Goal: Use online tool/utility: Utilize a website feature to perform a specific function

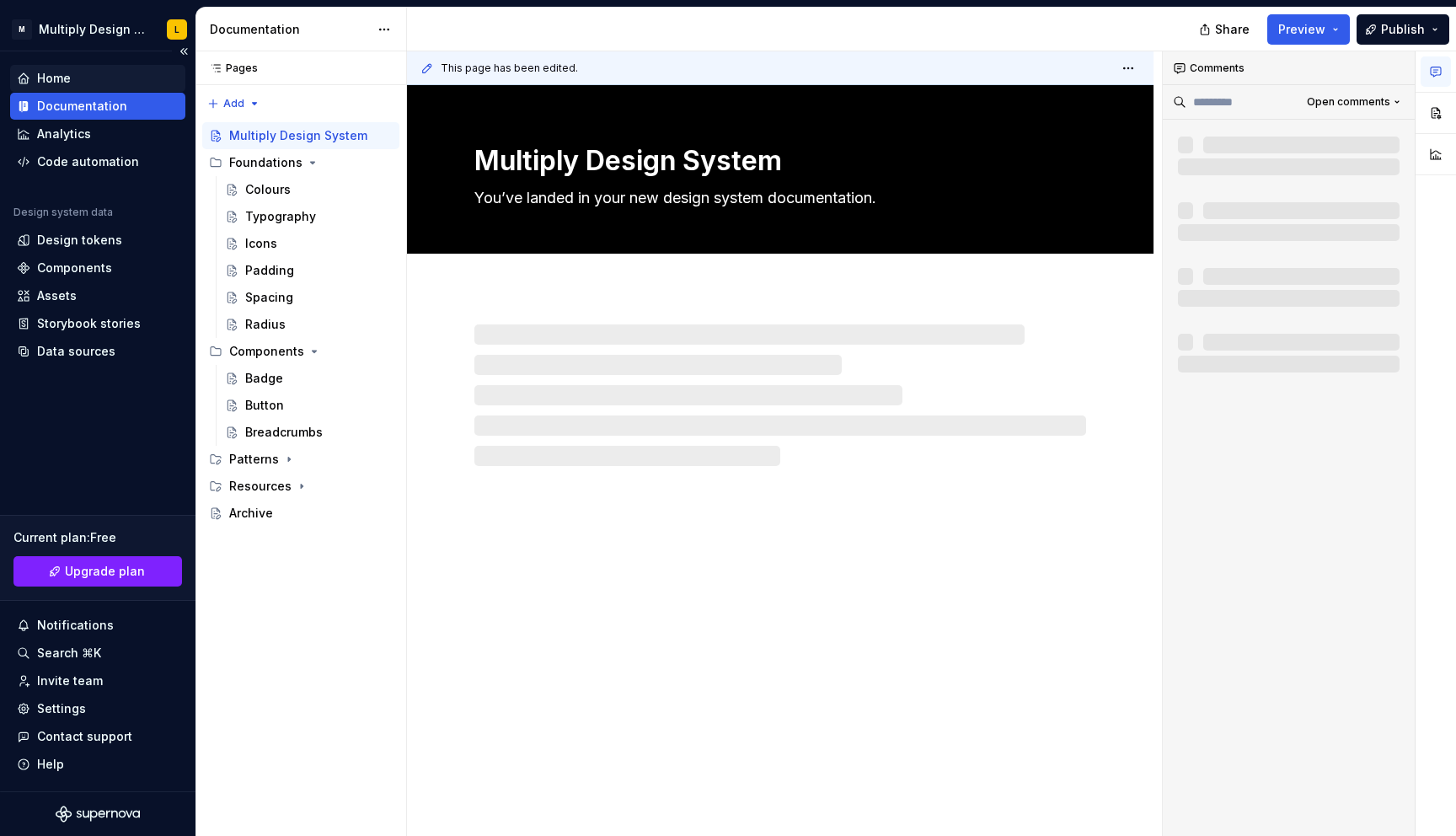
click at [70, 81] on div "Home" at bounding box center [53, 78] width 34 height 17
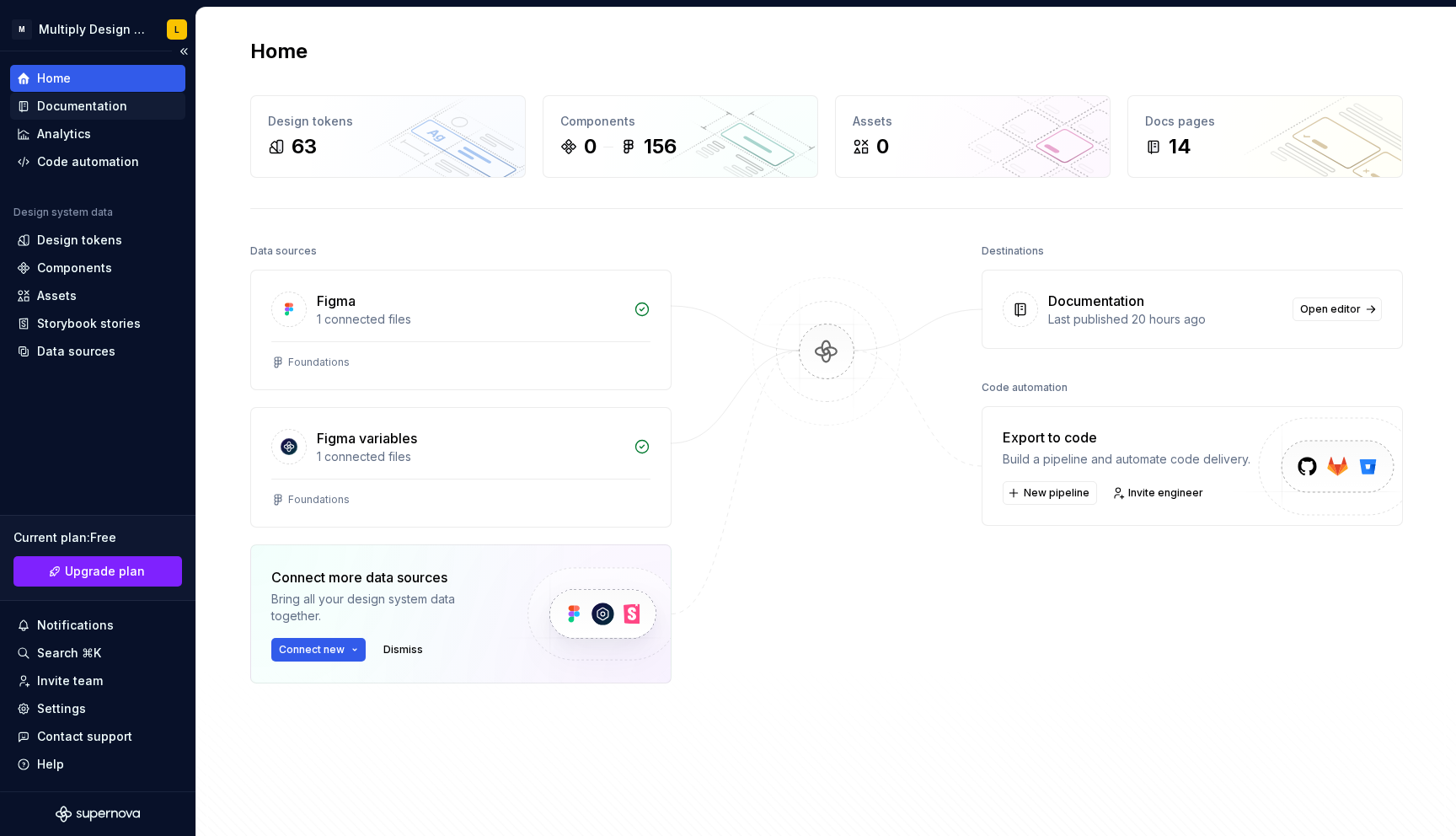
click at [53, 102] on div "Documentation" at bounding box center [82, 106] width 91 height 17
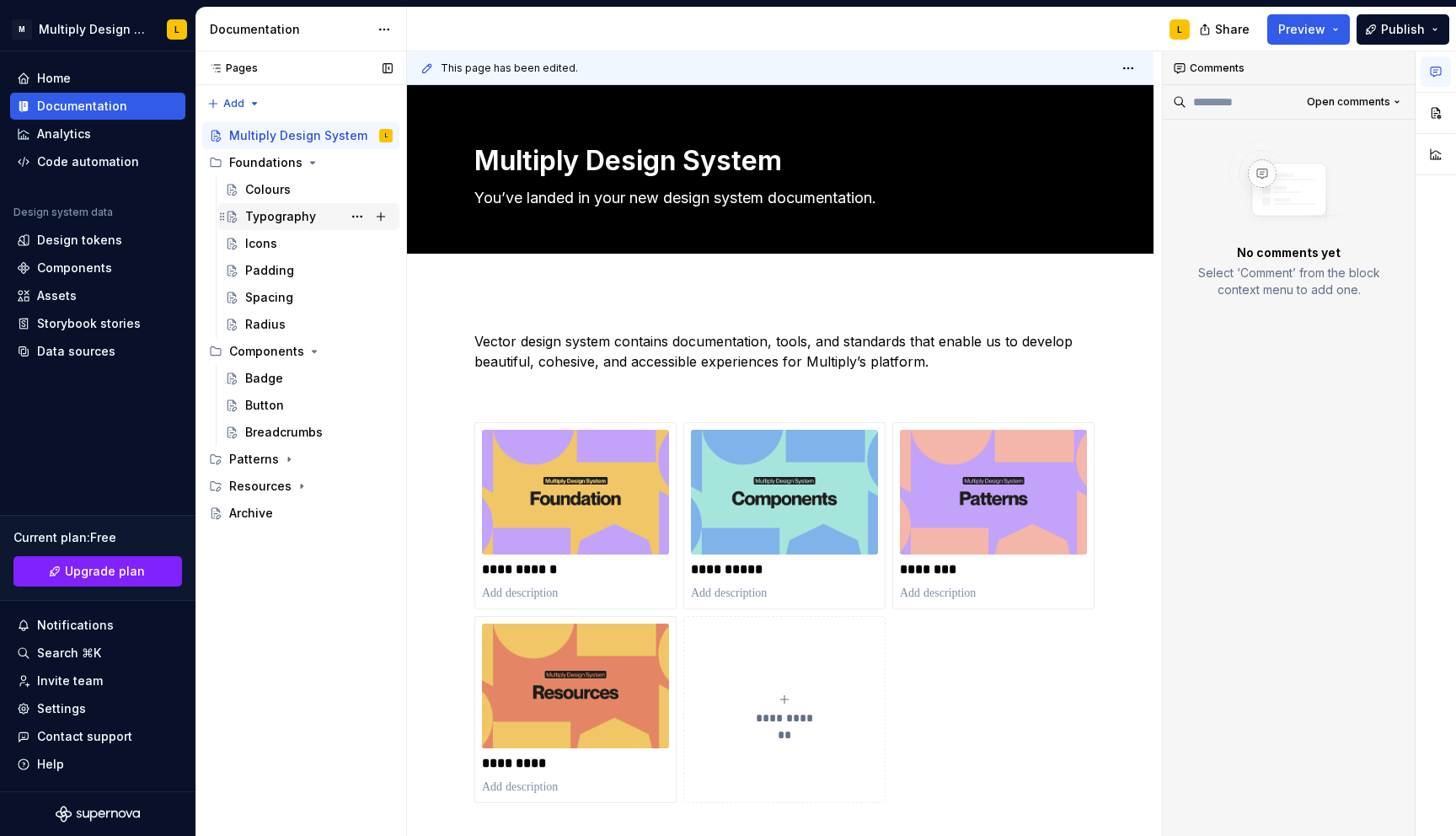
click at [294, 228] on div "Typography" at bounding box center [318, 216] width 147 height 23
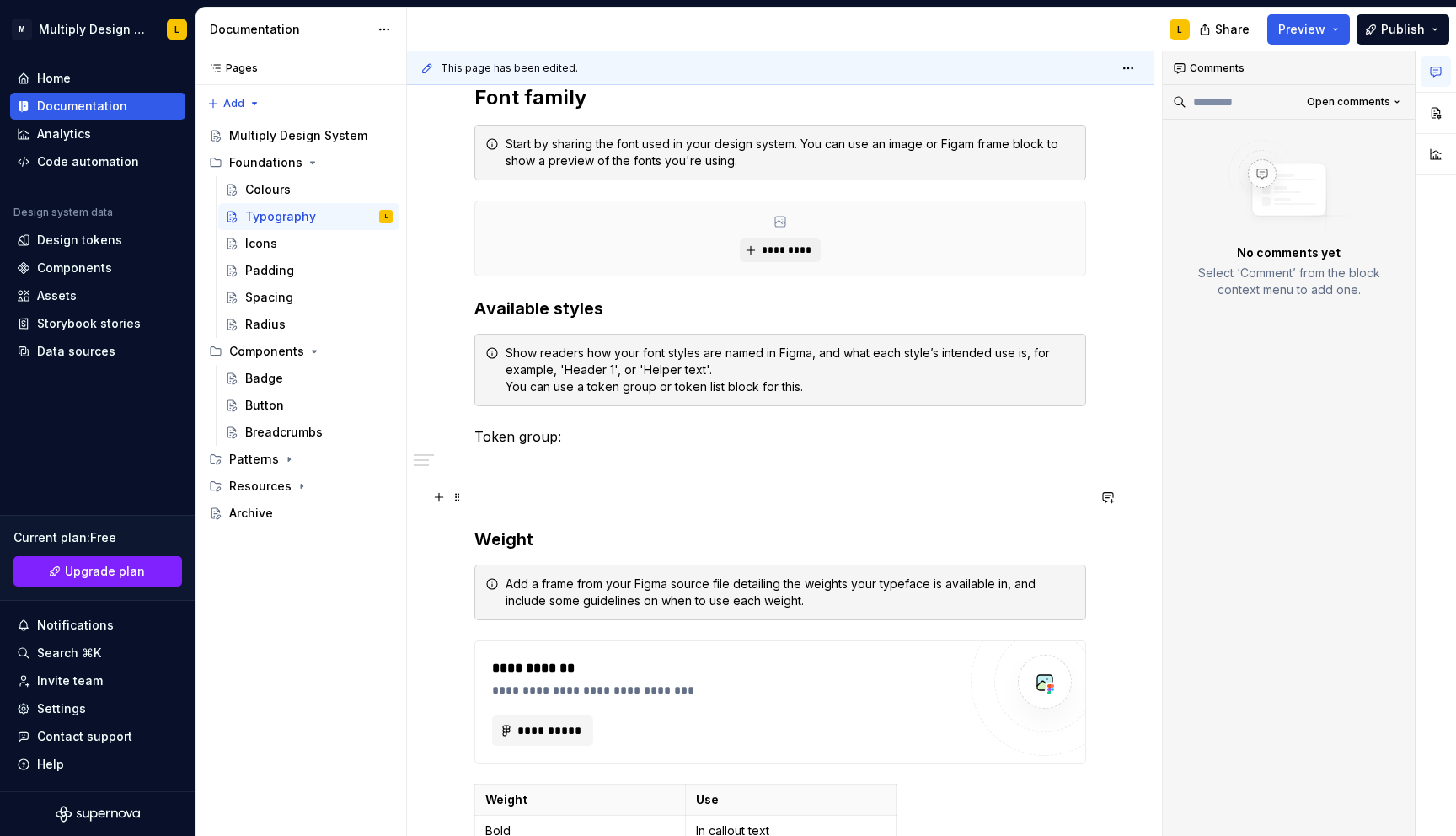
scroll to position [351, 0]
type textarea "*"
click at [438, 207] on button "button" at bounding box center [439, 205] width 23 height 23
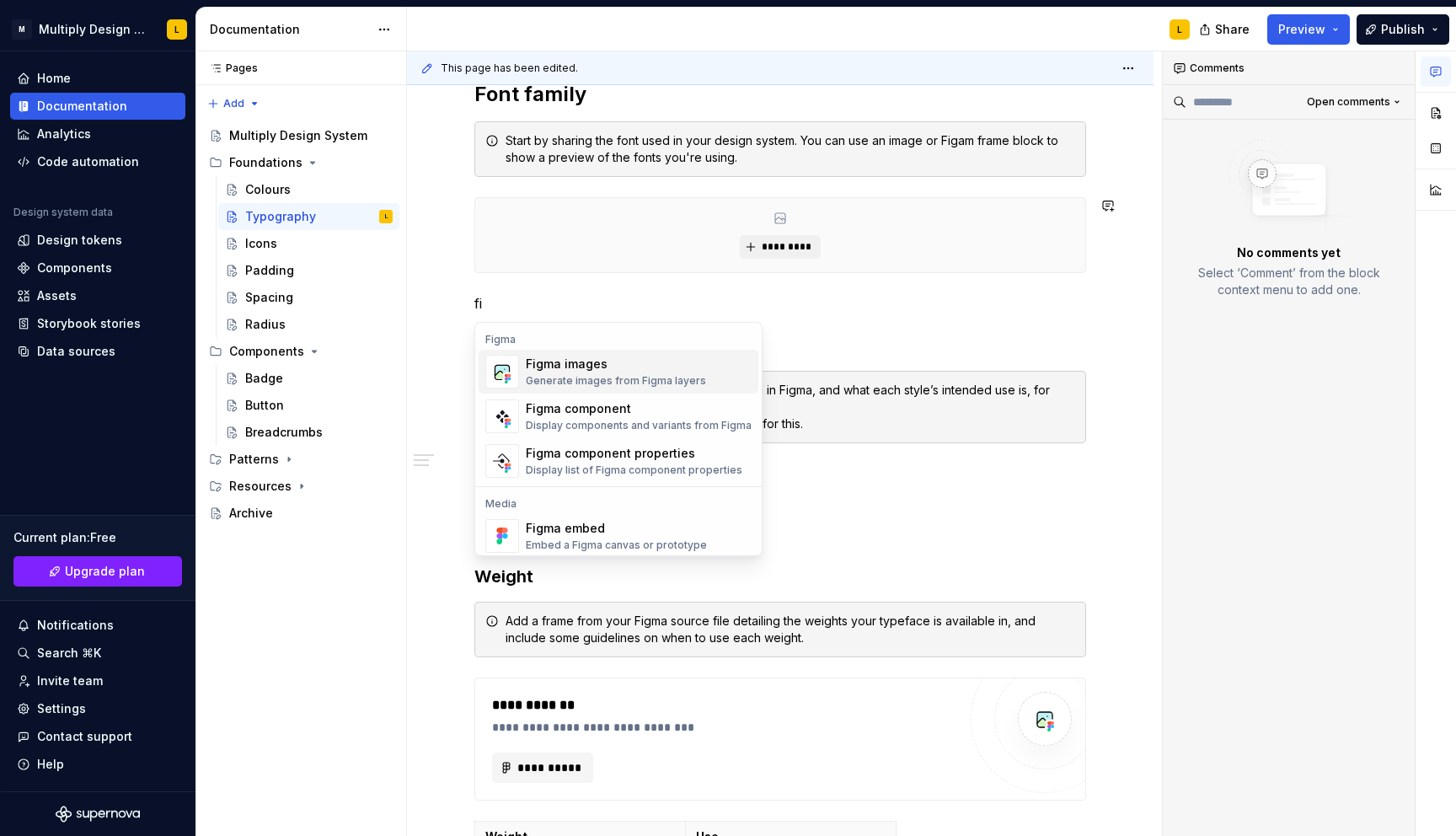
click at [617, 377] on div "Generate images from Figma layers" at bounding box center [616, 381] width 180 height 14
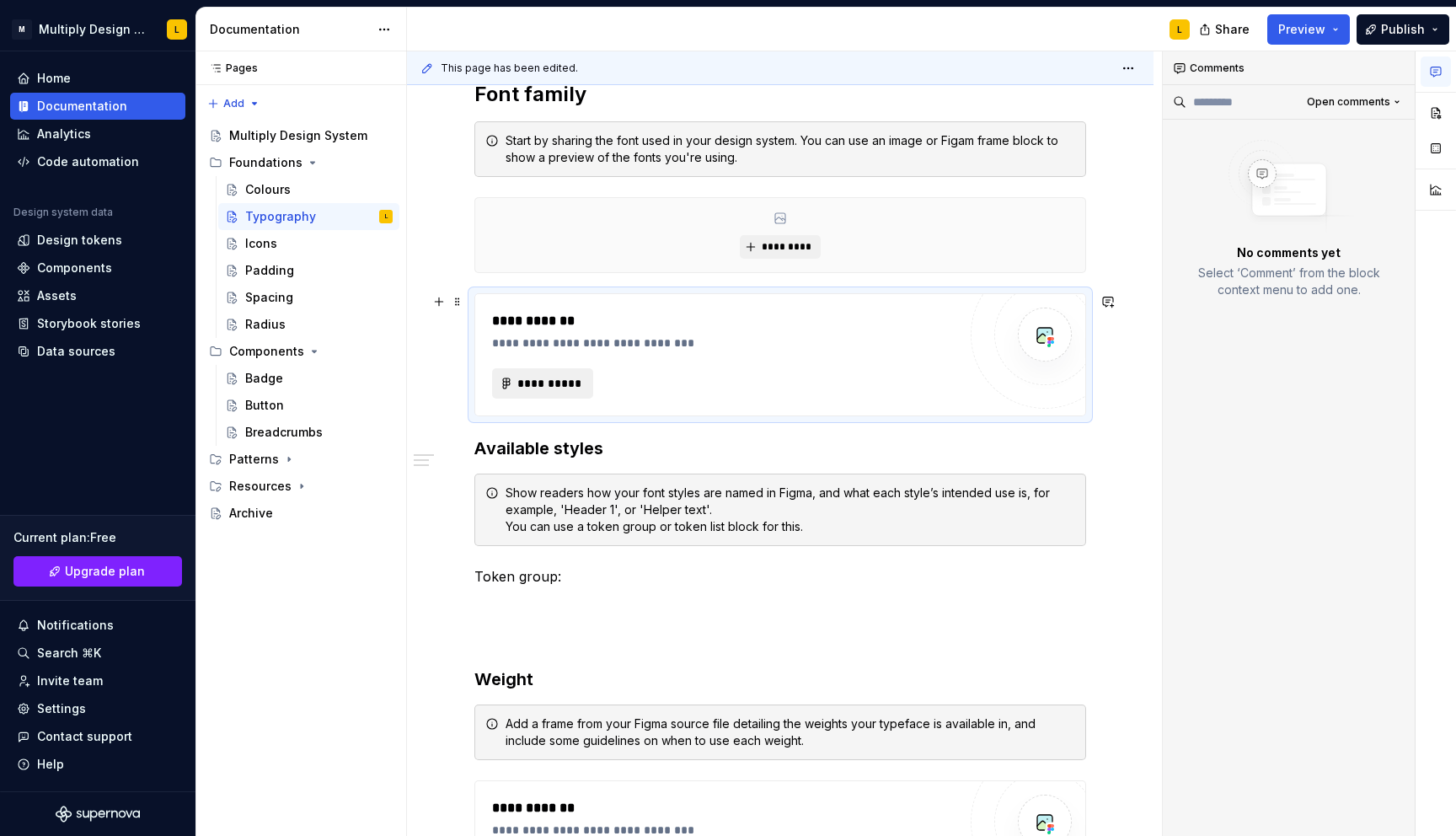
click at [555, 382] on span "**********" at bounding box center [549, 384] width 66 height 17
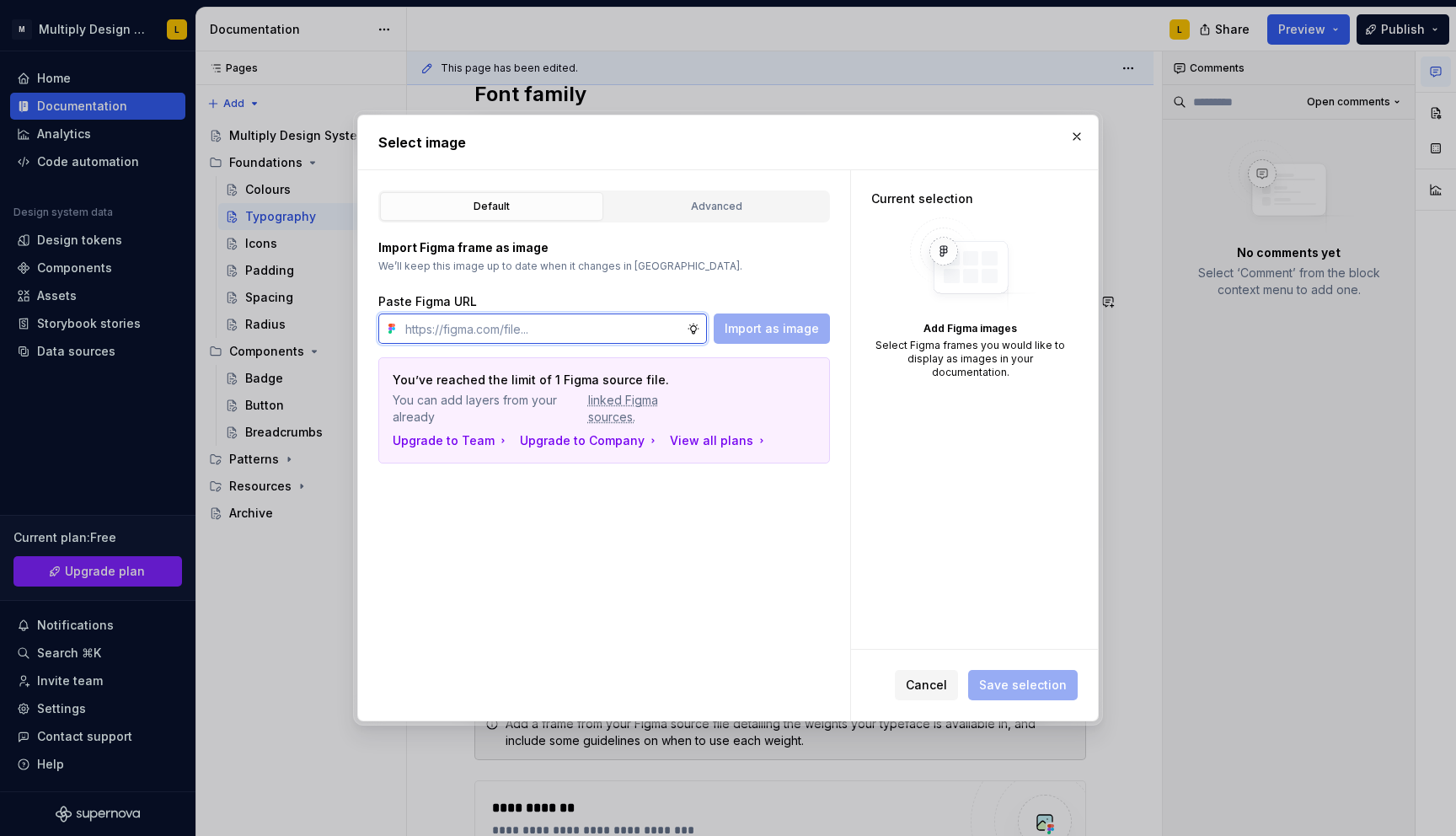
paste input "[URL][DOMAIN_NAME]"
type input "[URL][DOMAIN_NAME]"
click at [750, 332] on span "Import as image" at bounding box center [772, 328] width 94 height 17
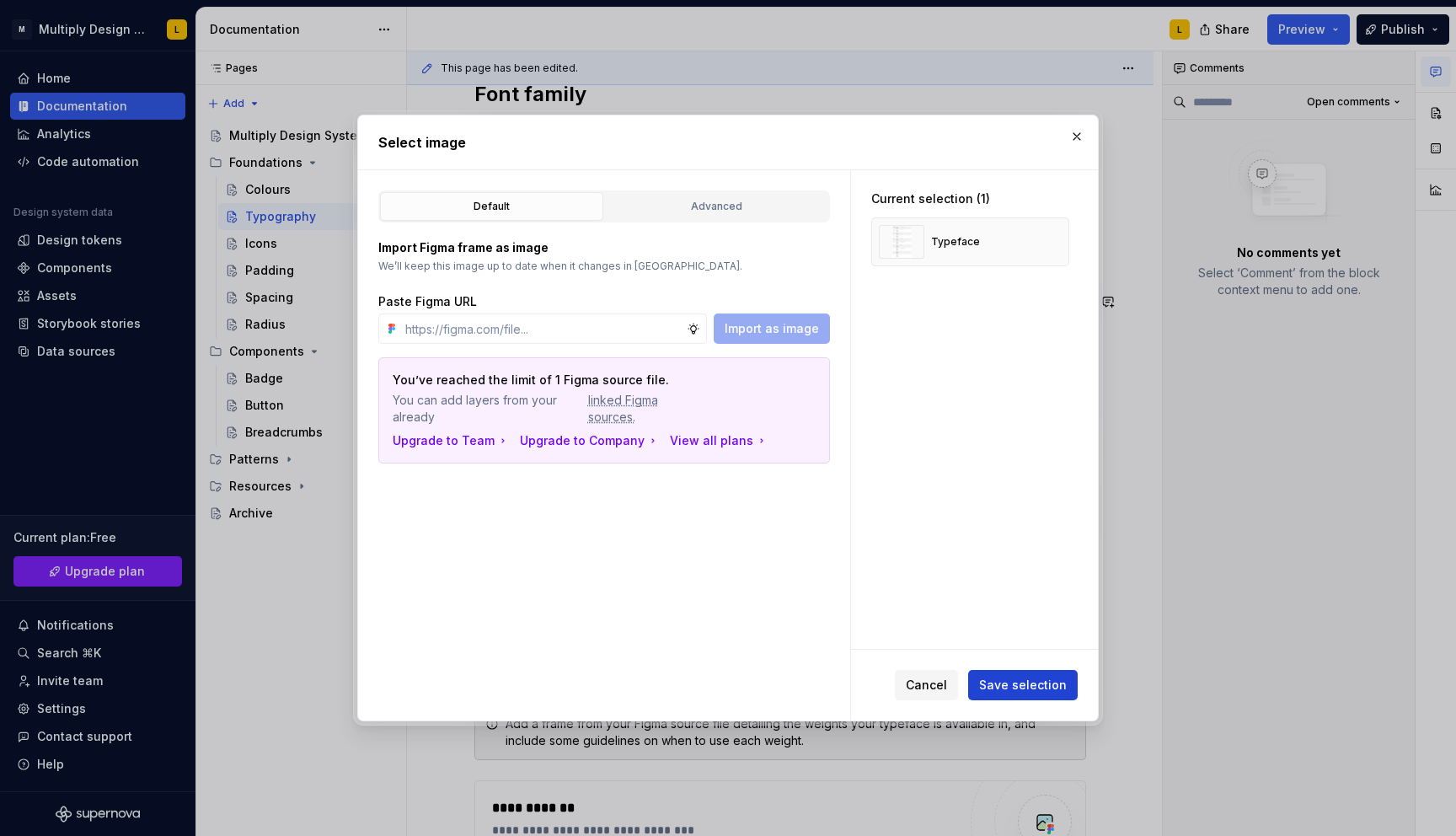
click at [1034, 686] on span "Save selection" at bounding box center [1023, 685] width 88 height 17
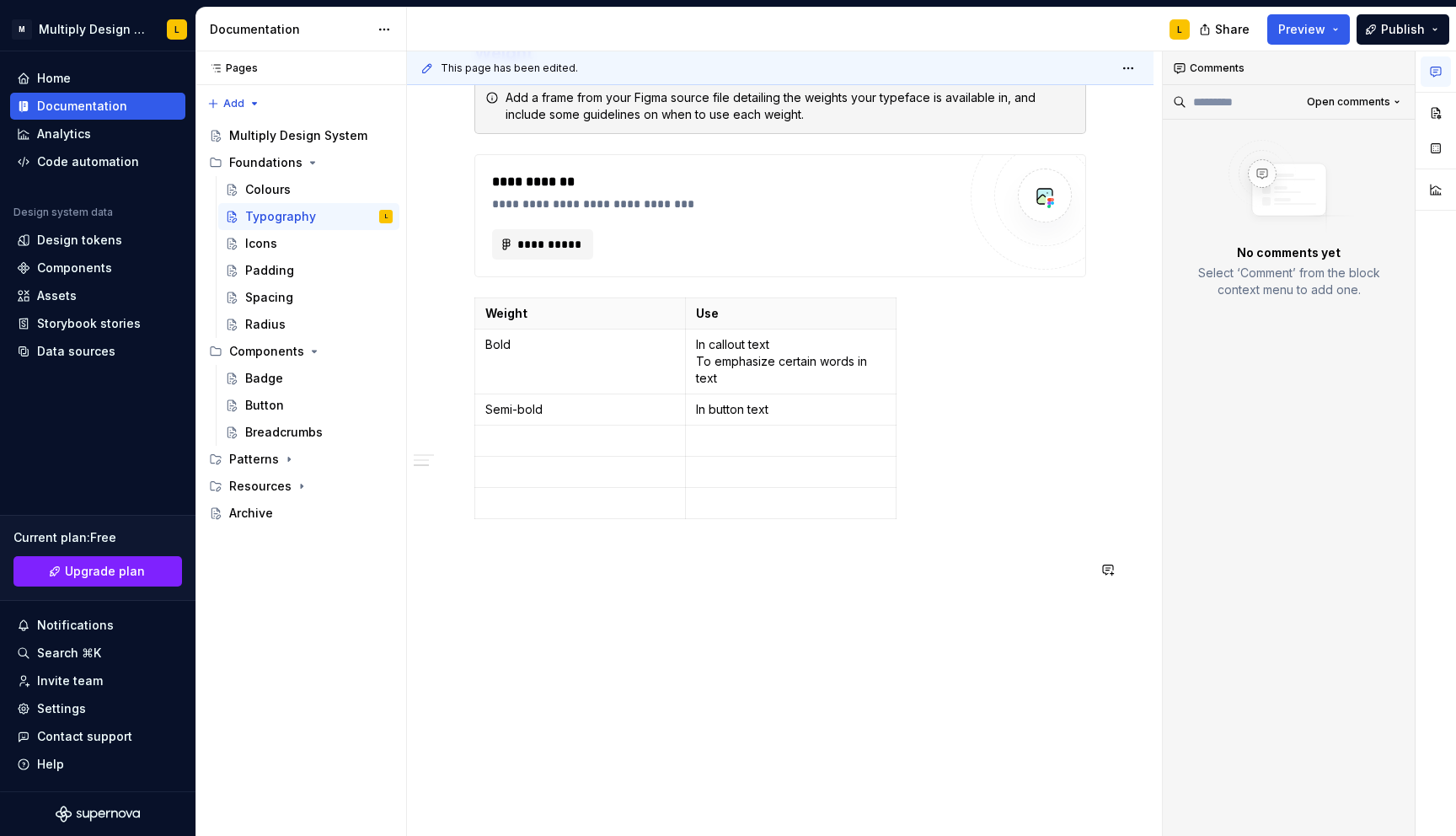
scroll to position [1871, 0]
click at [270, 242] on div "Icons" at bounding box center [260, 244] width 32 height 17
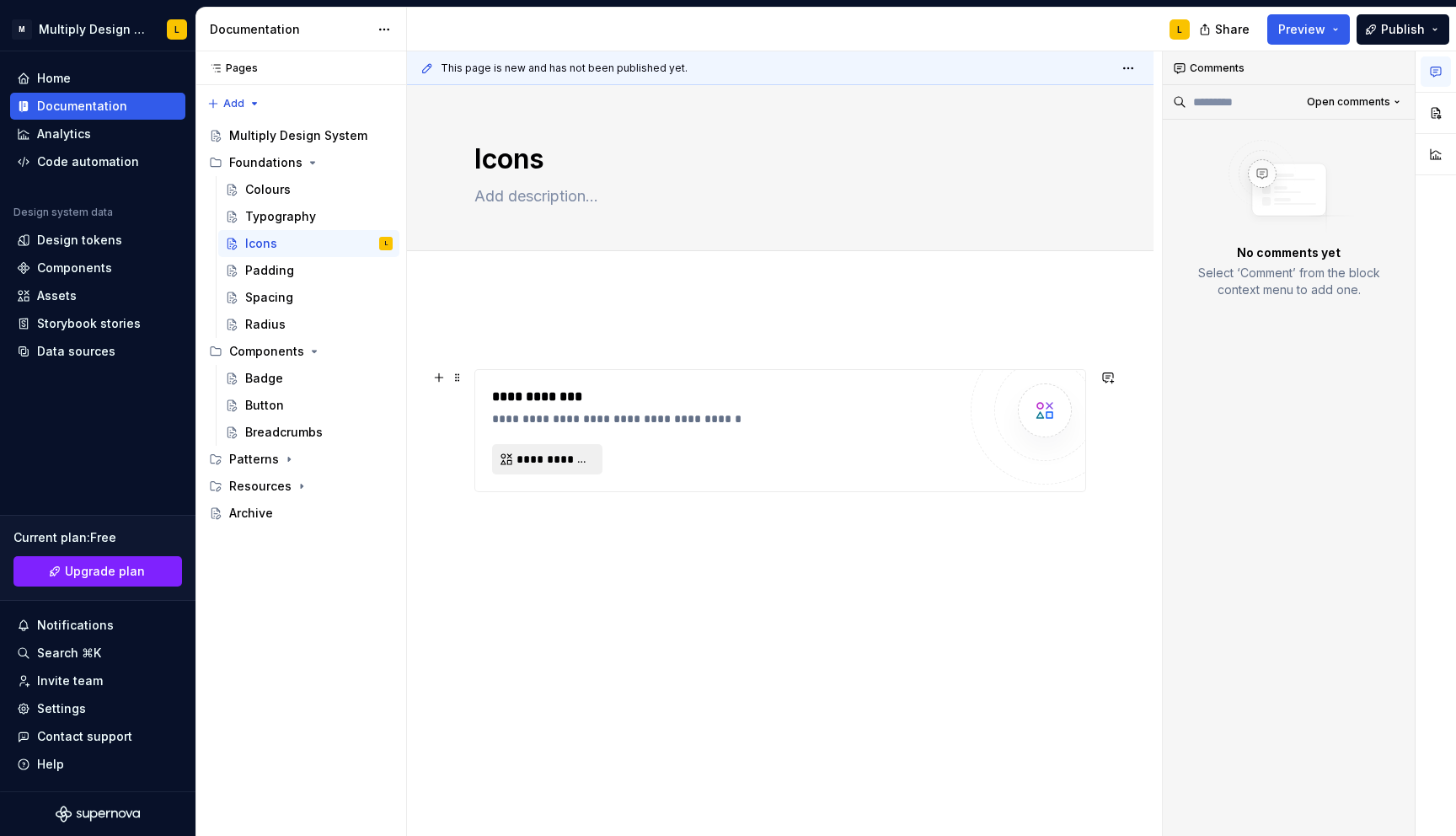
type textarea "*"
click at [521, 453] on span "**********" at bounding box center [553, 459] width 75 height 17
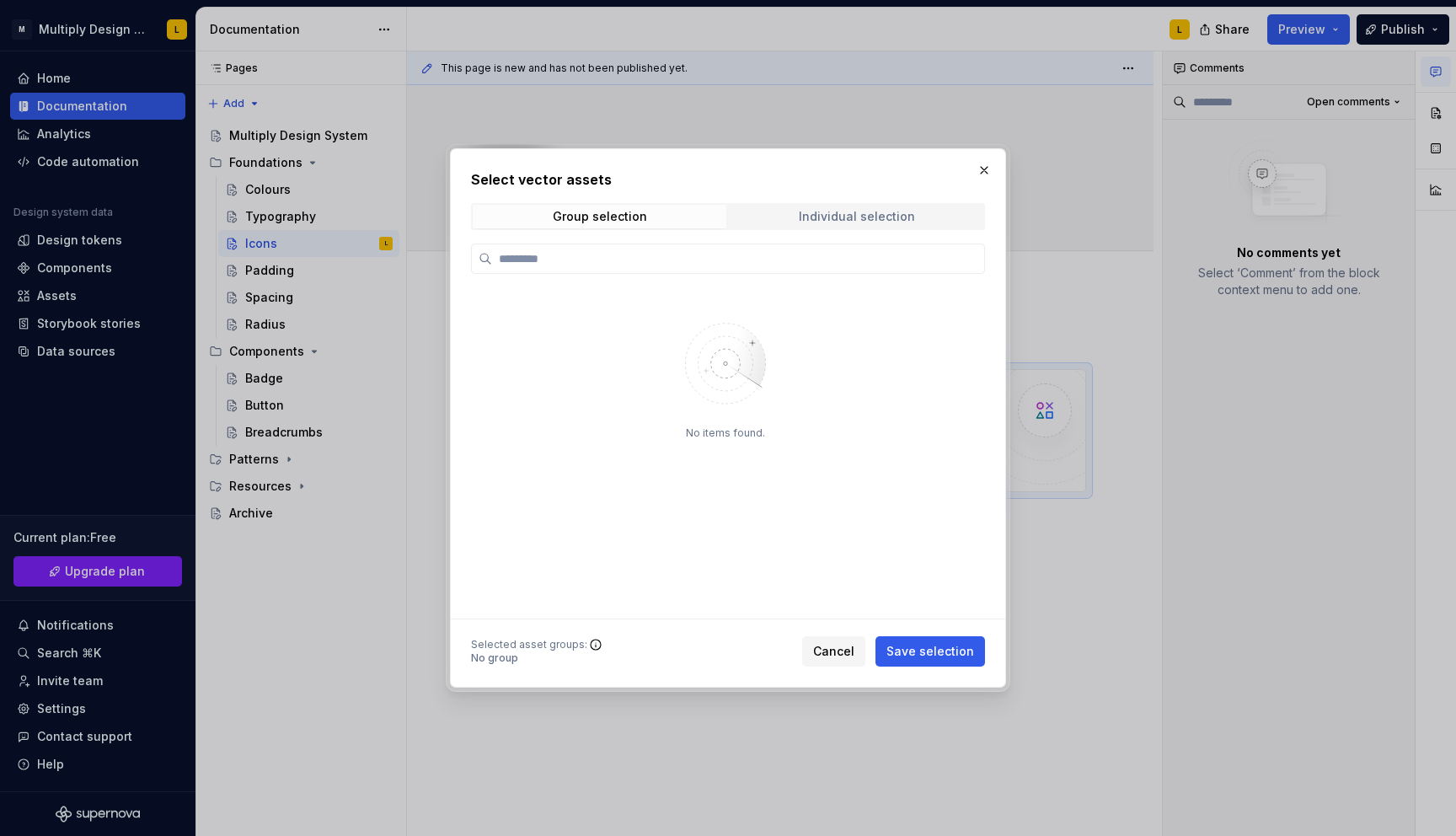
click at [813, 217] on div "Individual selection" at bounding box center [857, 216] width 116 height 14
click at [595, 213] on div "Group selection" at bounding box center [599, 216] width 94 height 14
click at [844, 642] on button "Cancel" at bounding box center [833, 651] width 63 height 30
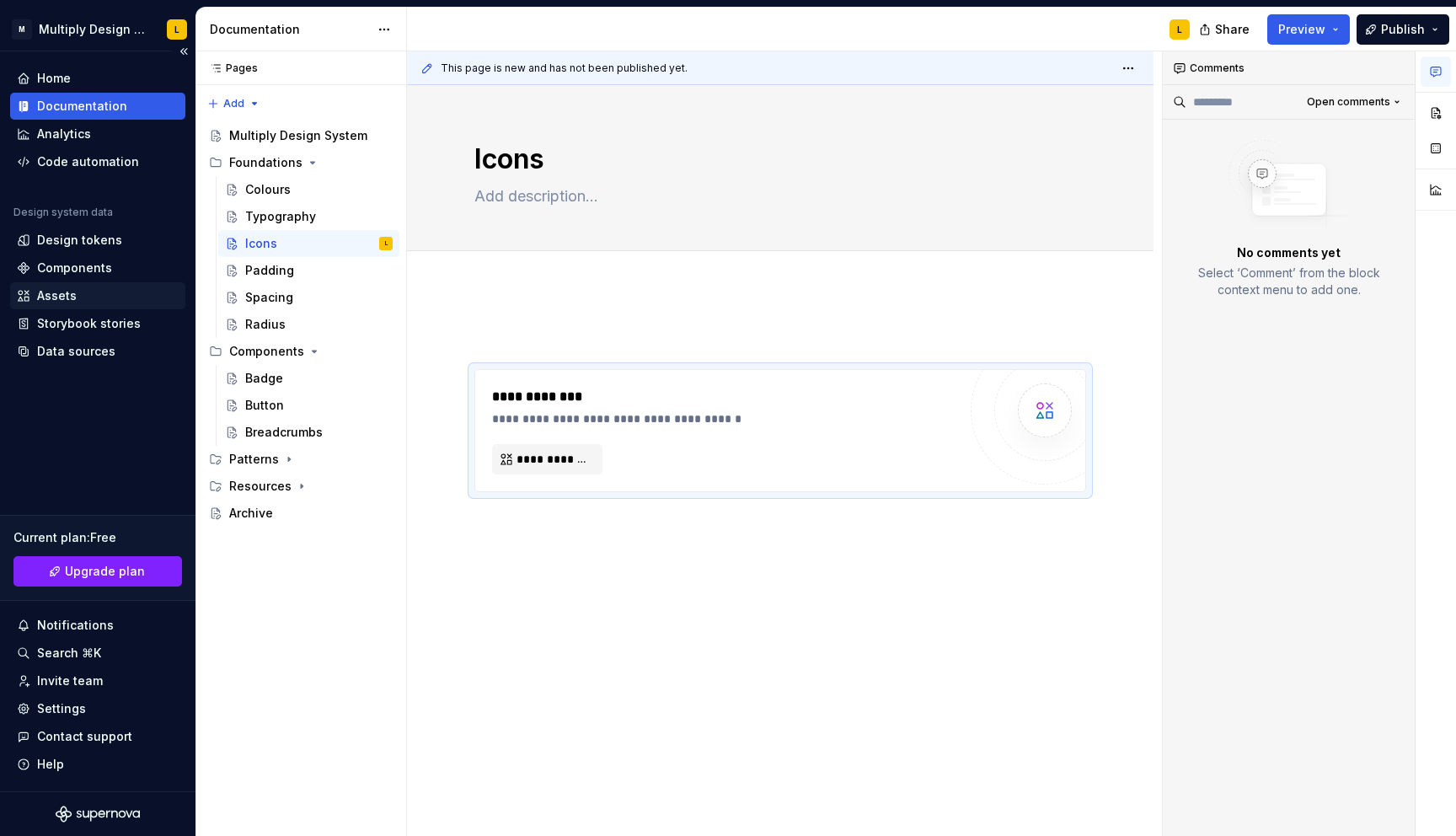
click at [54, 291] on div "Assets" at bounding box center [57, 296] width 40 height 17
